Goal: Check status

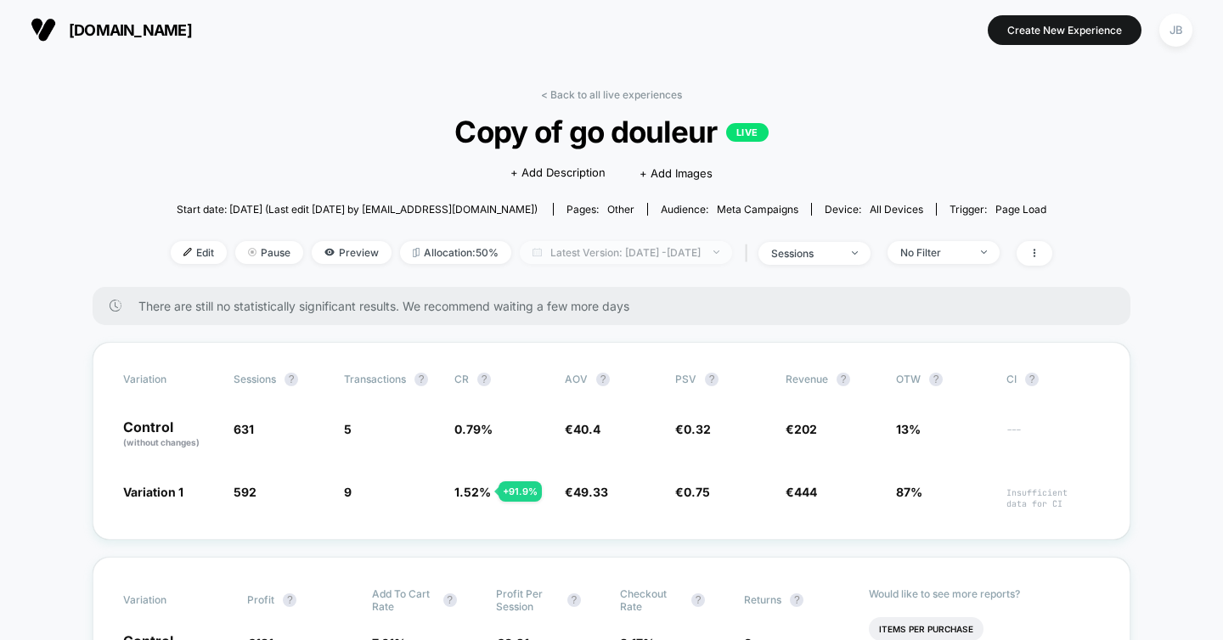
click at [727, 254] on span "Latest Version: [DATE] - [DATE]" at bounding box center [626, 252] width 212 height 23
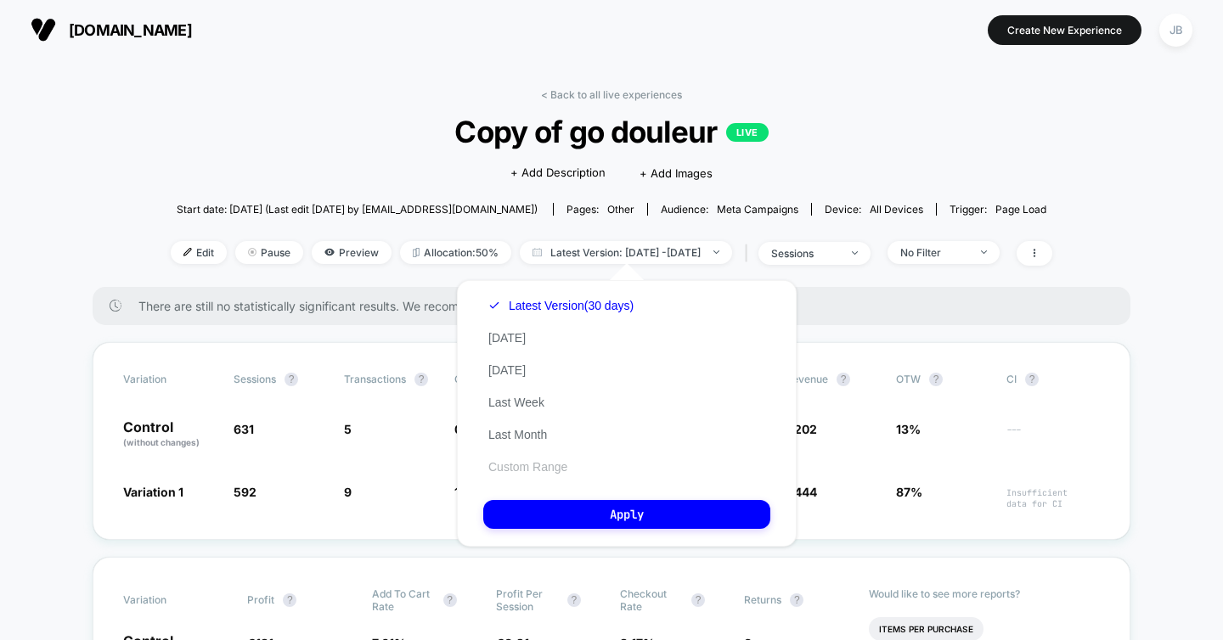
click at [508, 462] on button "Custom Range" at bounding box center [527, 466] width 89 height 15
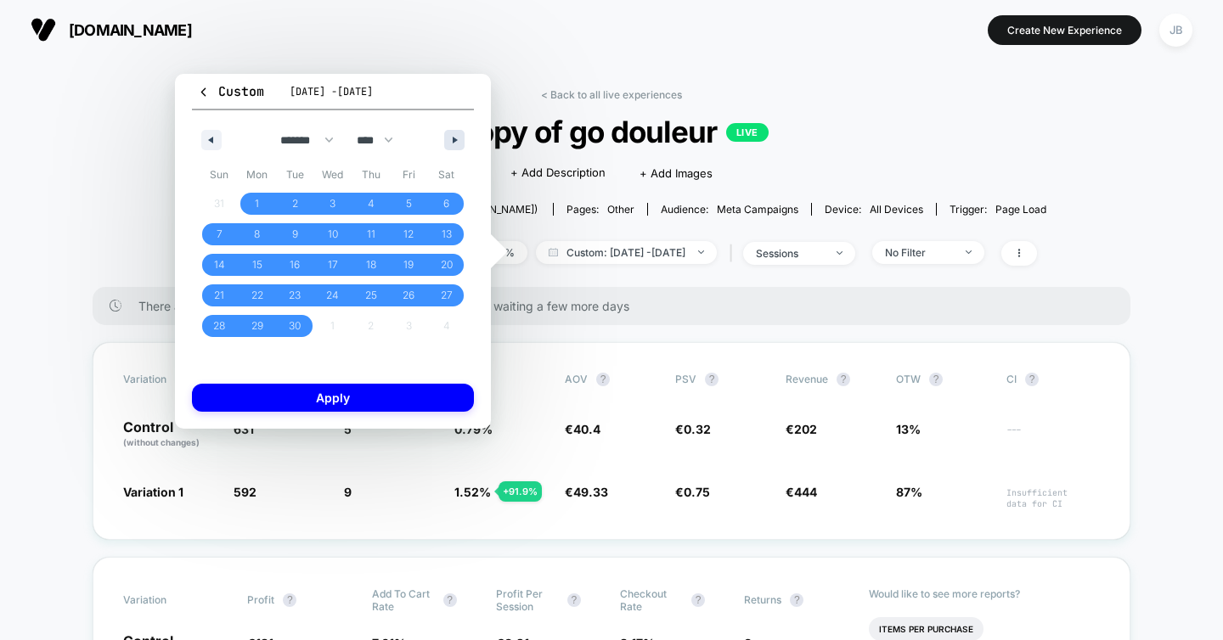
click at [453, 133] on button "button" at bounding box center [454, 140] width 20 height 20
select select "*"
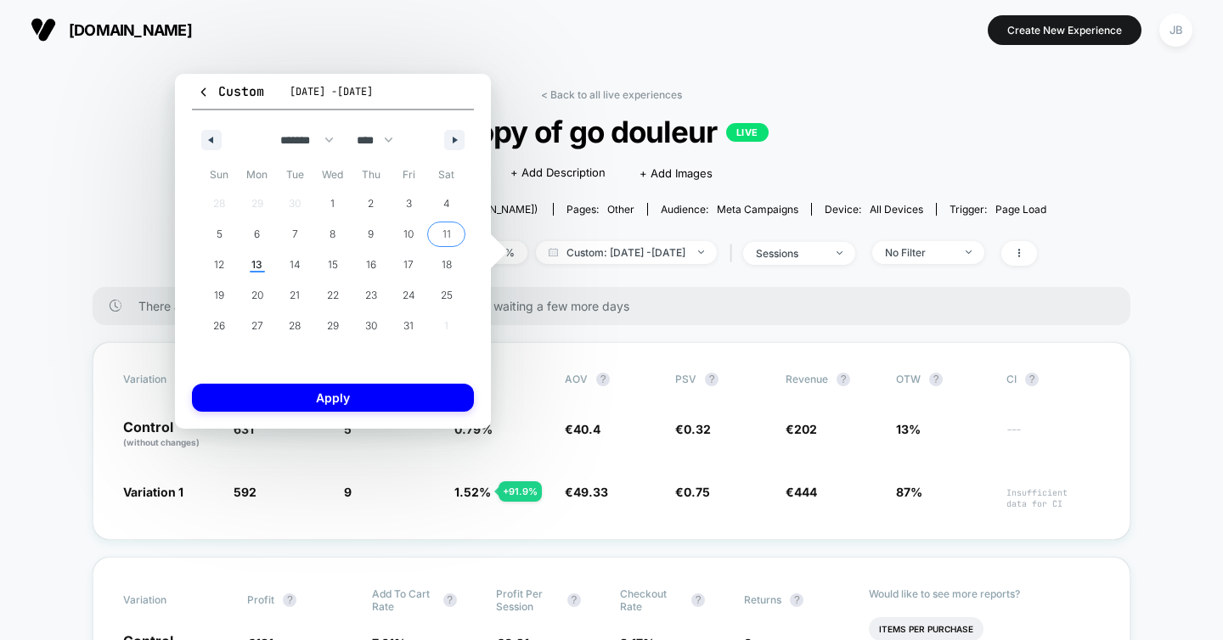
click at [443, 231] on span "11" at bounding box center [446, 234] width 8 height 31
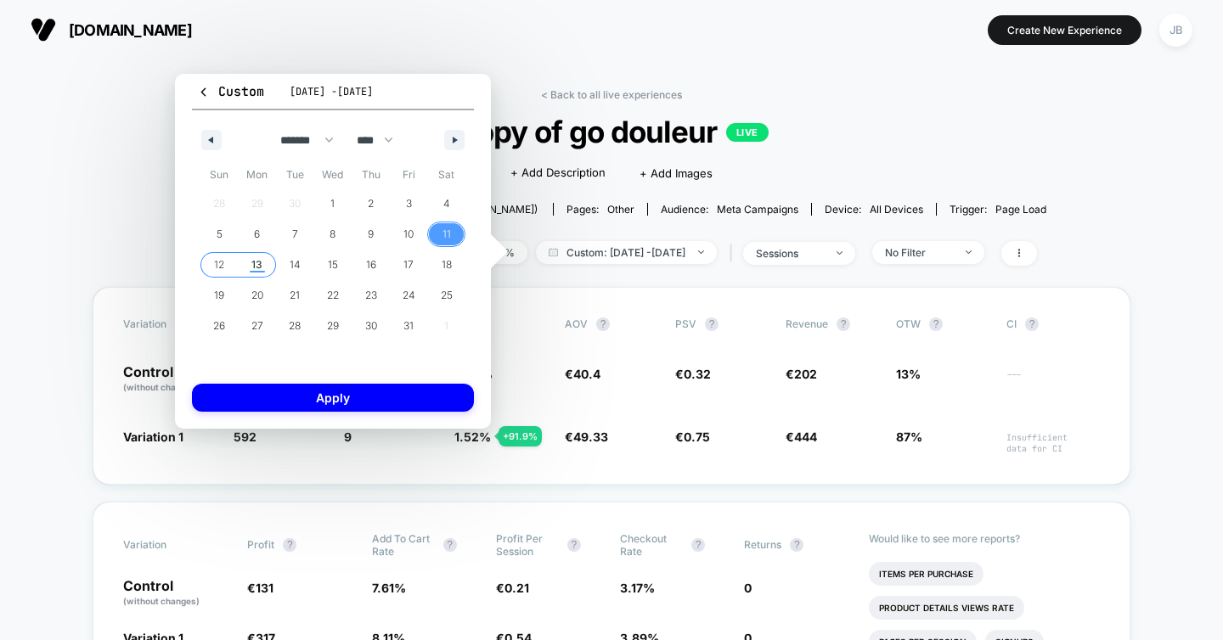
click at [252, 268] on span "13" at bounding box center [256, 265] width 11 height 31
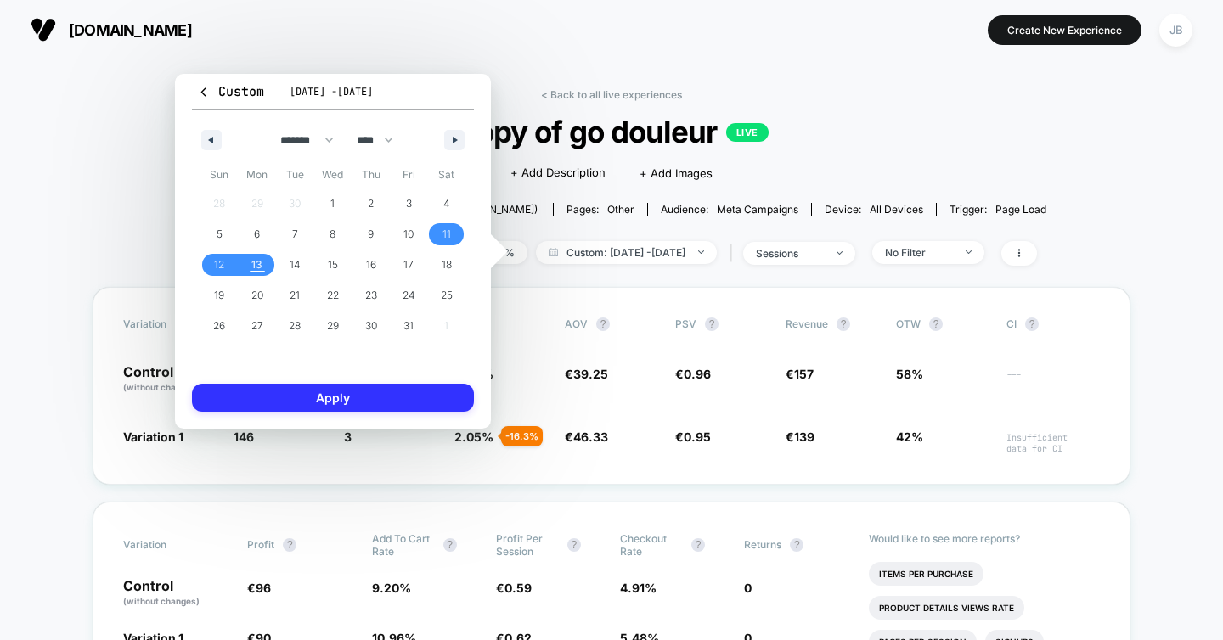
click at [285, 389] on button "Apply" at bounding box center [333, 398] width 282 height 28
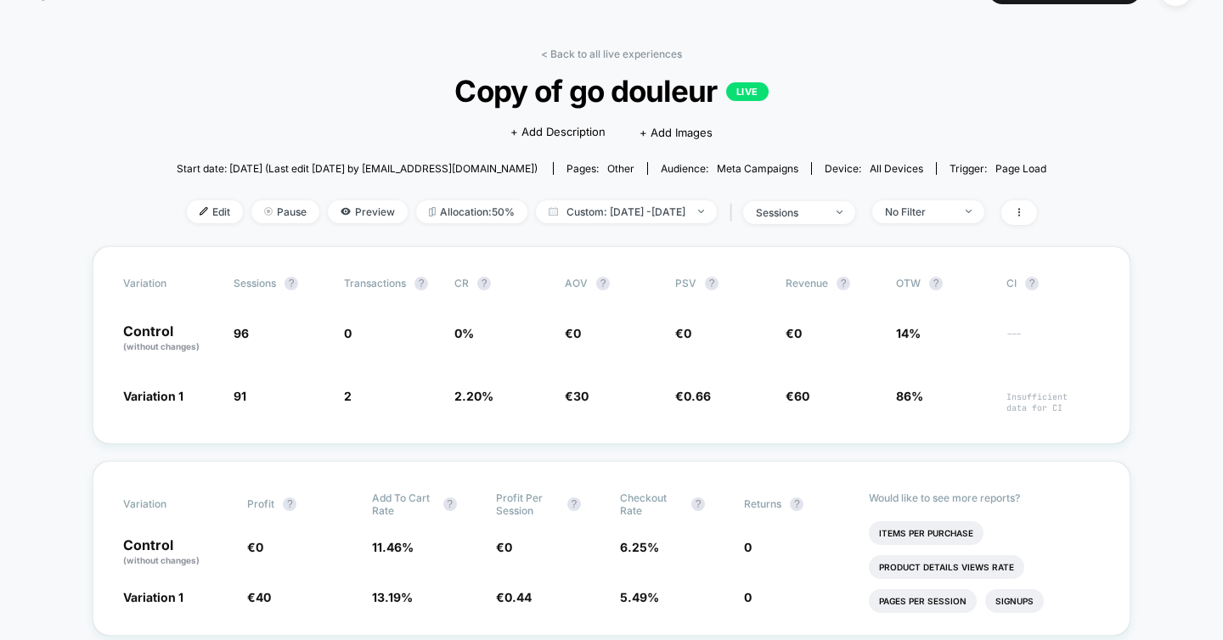
scroll to position [51, 0]
